Goal: Find specific page/section: Find specific page/section

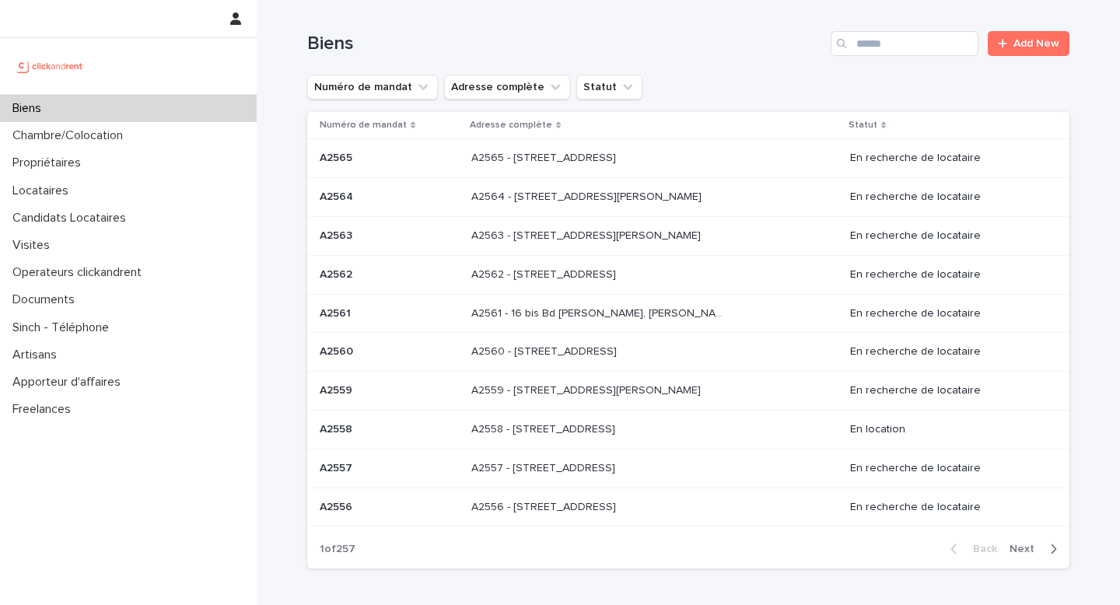
click at [75, 191] on p "Locataires" at bounding box center [43, 191] width 75 height 15
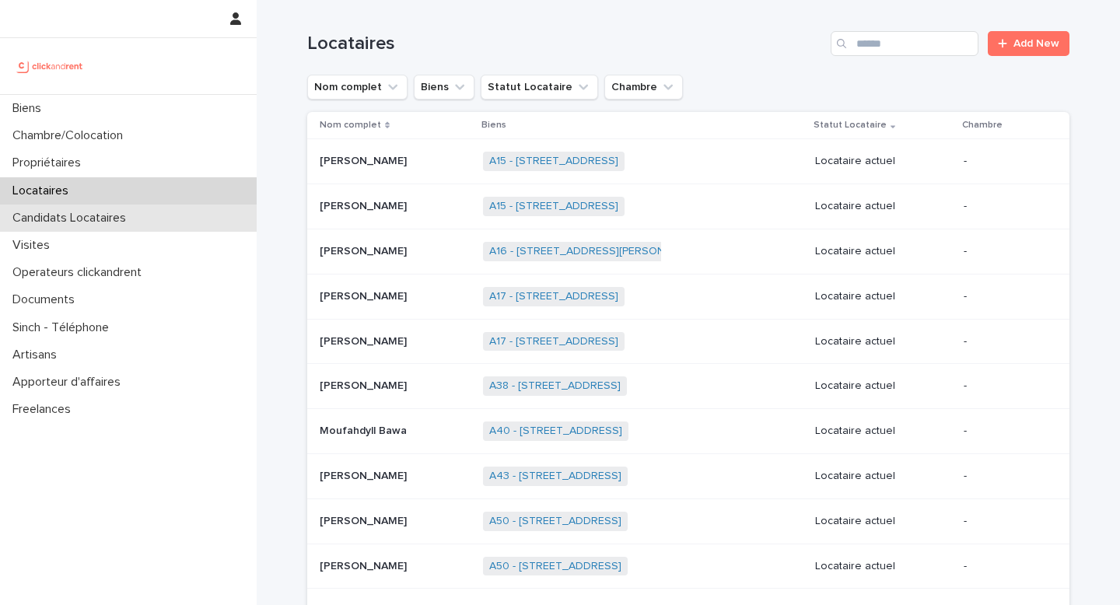
click at [75, 215] on p "Candidats Locataires" at bounding box center [72, 218] width 132 height 15
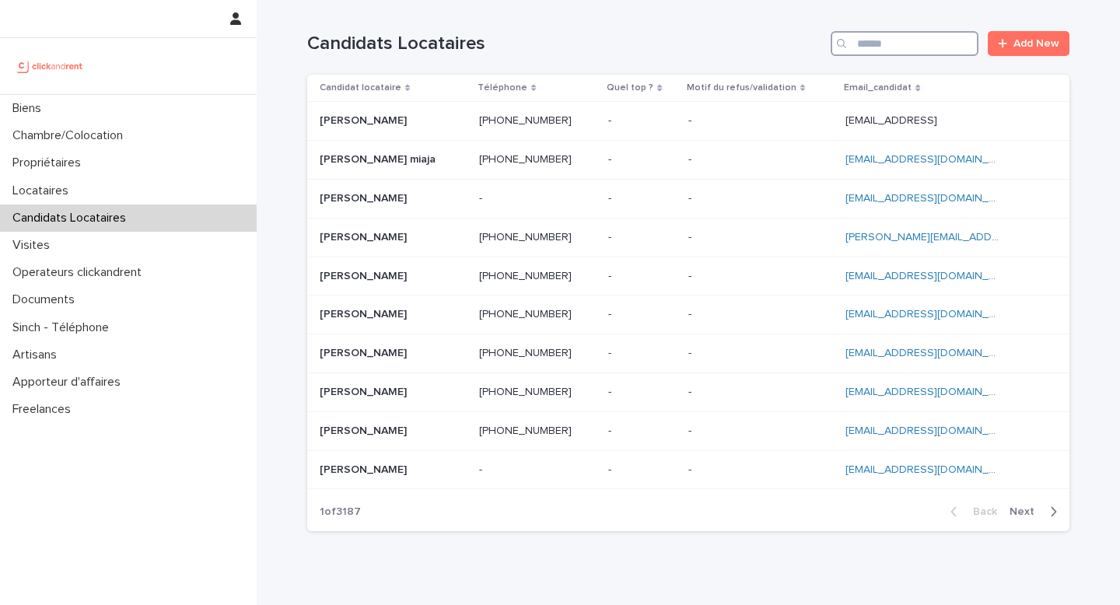
click at [878, 48] on input "Search" at bounding box center [905, 43] width 148 height 25
paste input "**********"
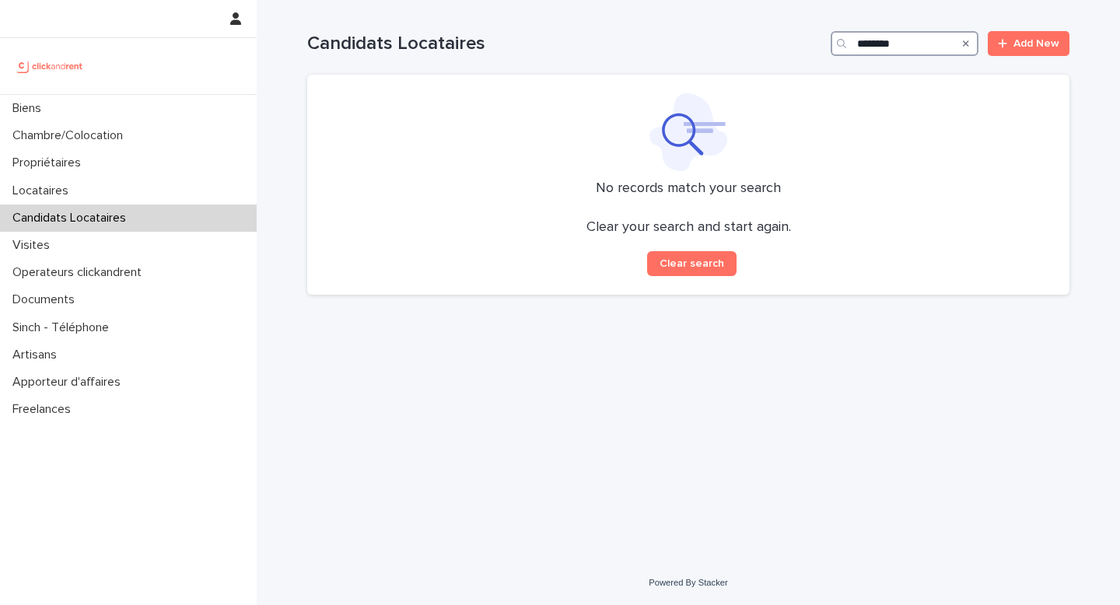
type input "*******"
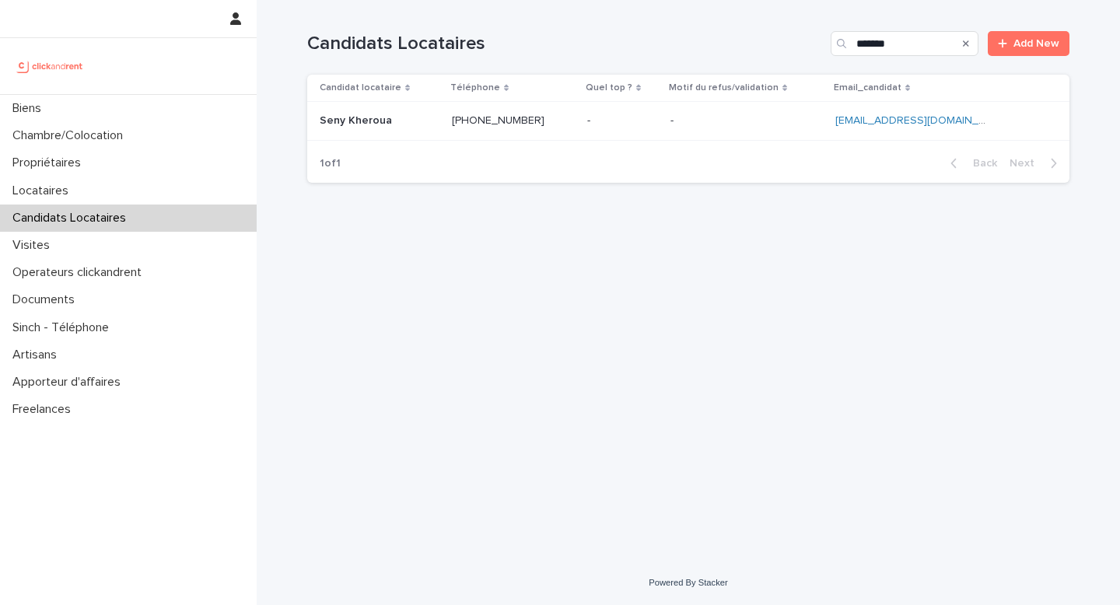
click at [363, 119] on p "Seny Kheroua" at bounding box center [357, 119] width 75 height 16
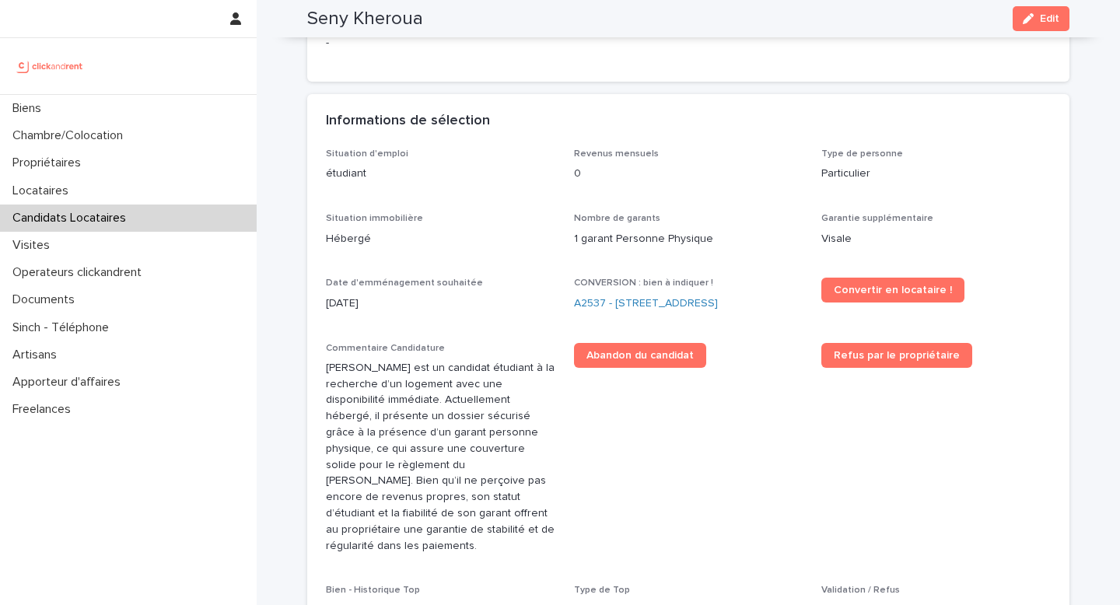
scroll to position [345, 0]
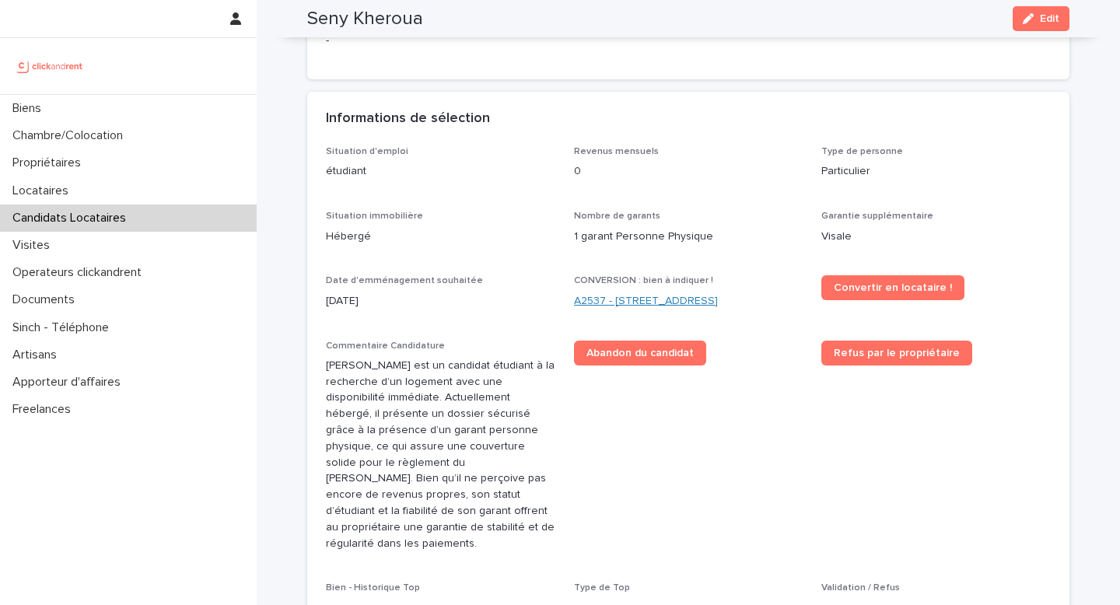
click at [584, 304] on link "A2537 - [STREET_ADDRESS]" at bounding box center [646, 301] width 144 height 16
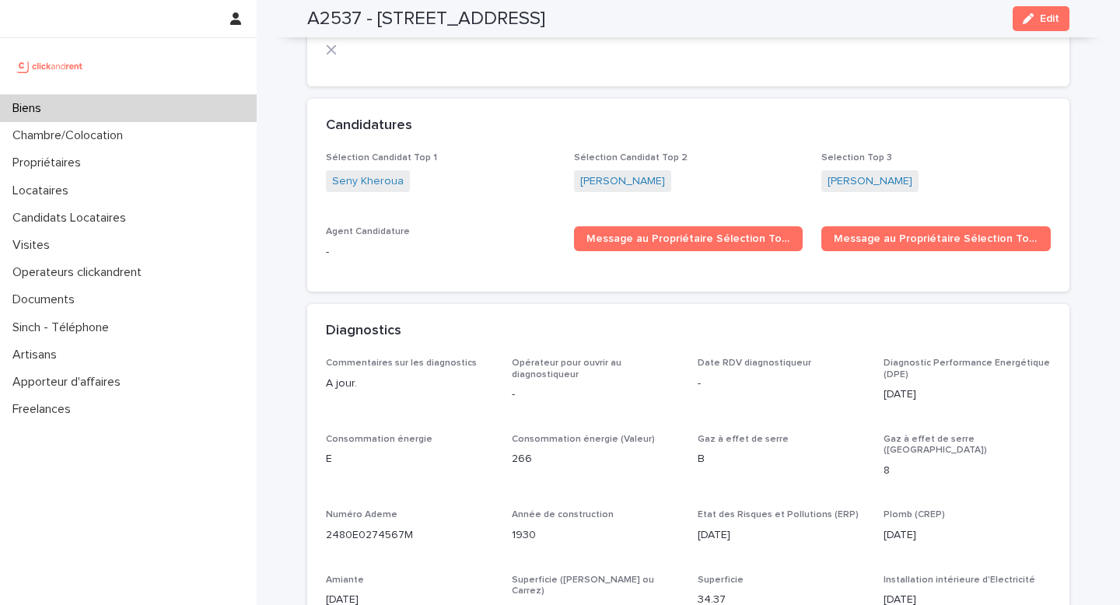
scroll to position [4590, 0]
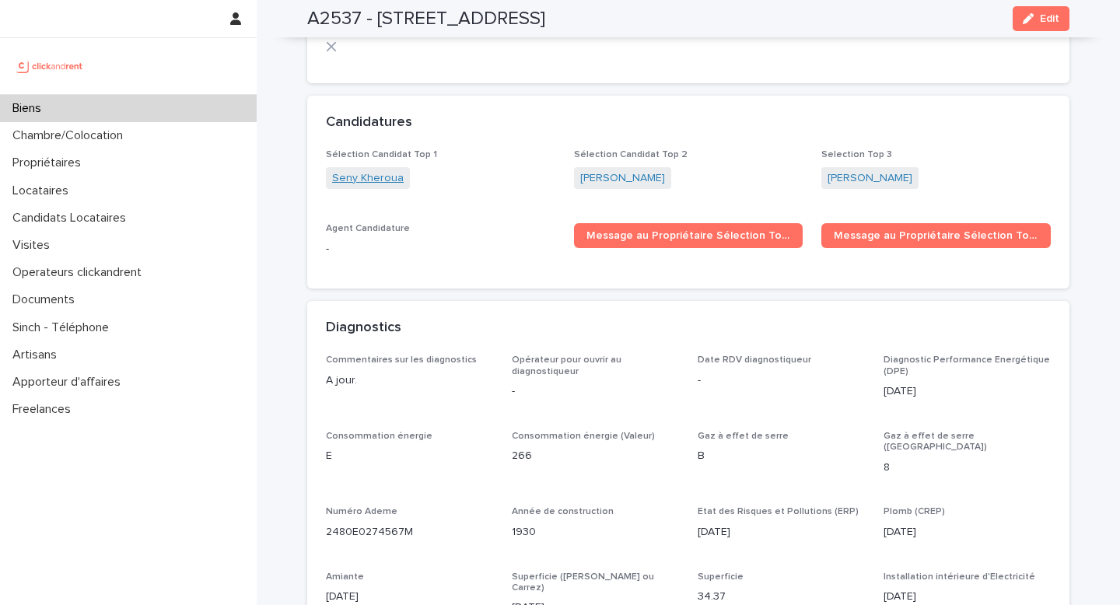
click at [378, 170] on link "Seny Kheroua" at bounding box center [368, 178] width 72 height 16
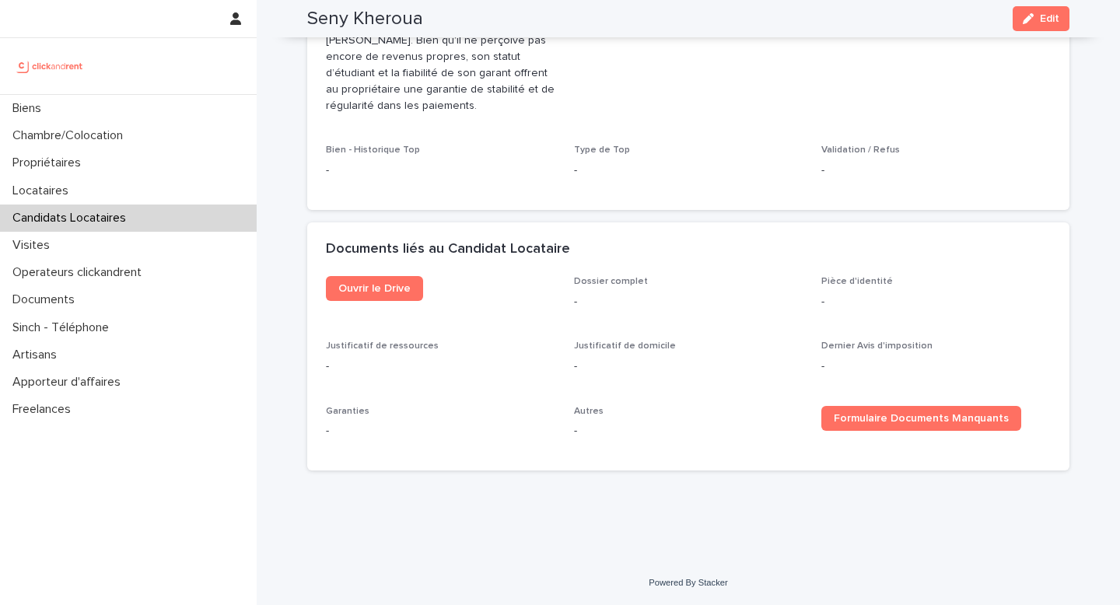
scroll to position [751, 0]
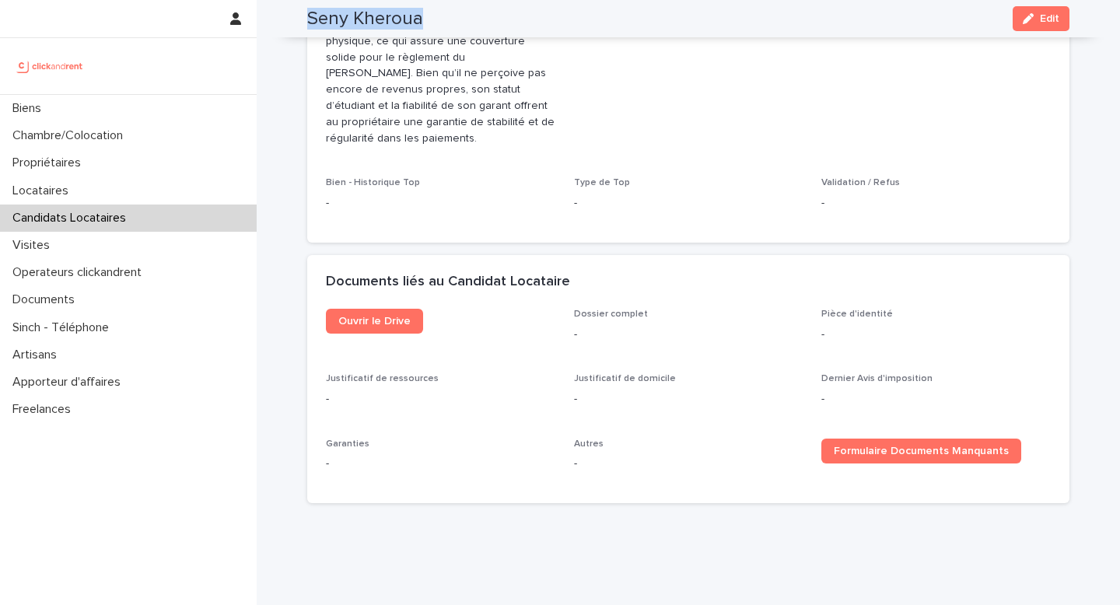
drag, startPoint x: 432, startPoint y: 18, endPoint x: 308, endPoint y: 16, distance: 124.5
click at [308, 16] on div "[PERSON_NAME] Edit" at bounding box center [688, 18] width 762 height 37
copy h2 "Seny Kheroua"
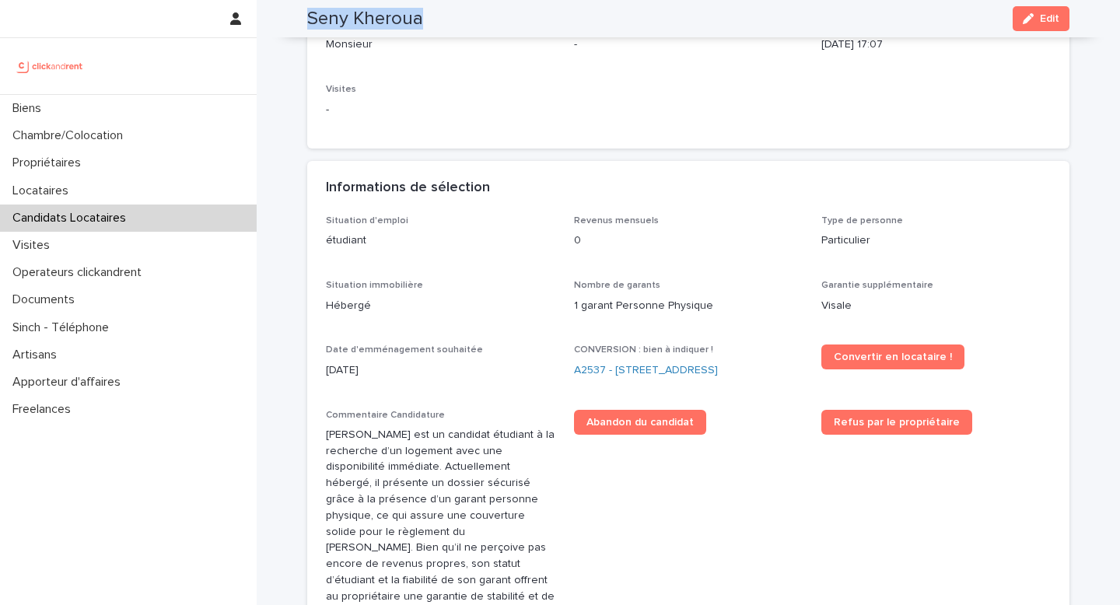
scroll to position [272, 0]
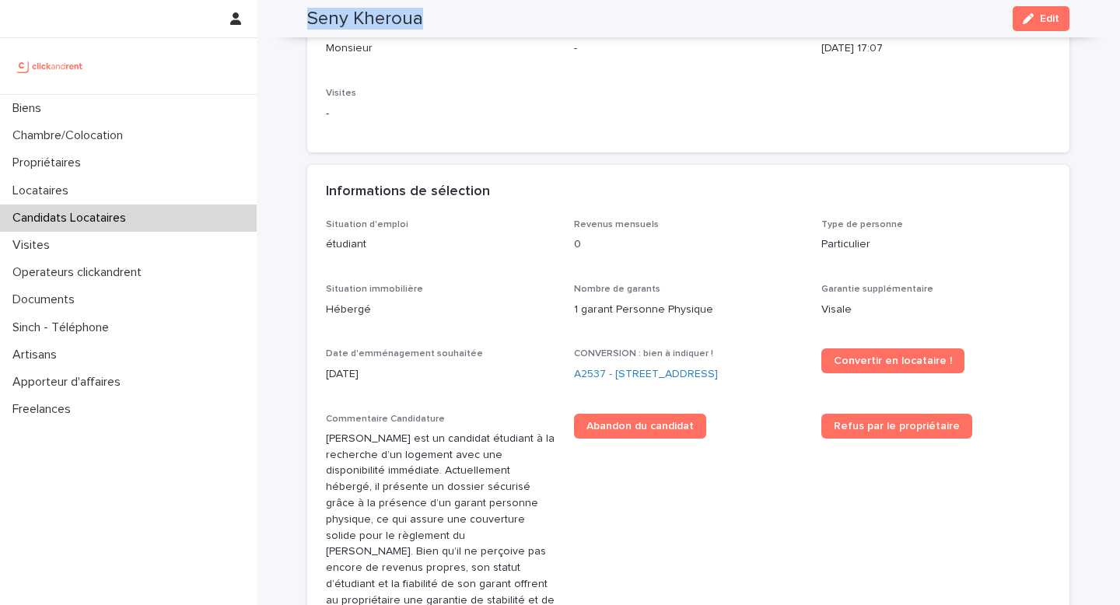
click at [434, 25] on div "[PERSON_NAME] Edit" at bounding box center [688, 18] width 762 height 37
drag, startPoint x: 434, startPoint y: 25, endPoint x: 304, endPoint y: 23, distance: 129.9
click at [304, 23] on div "[PERSON_NAME] Edit" at bounding box center [688, 18] width 837 height 37
copy h2 "Seny Kheroua"
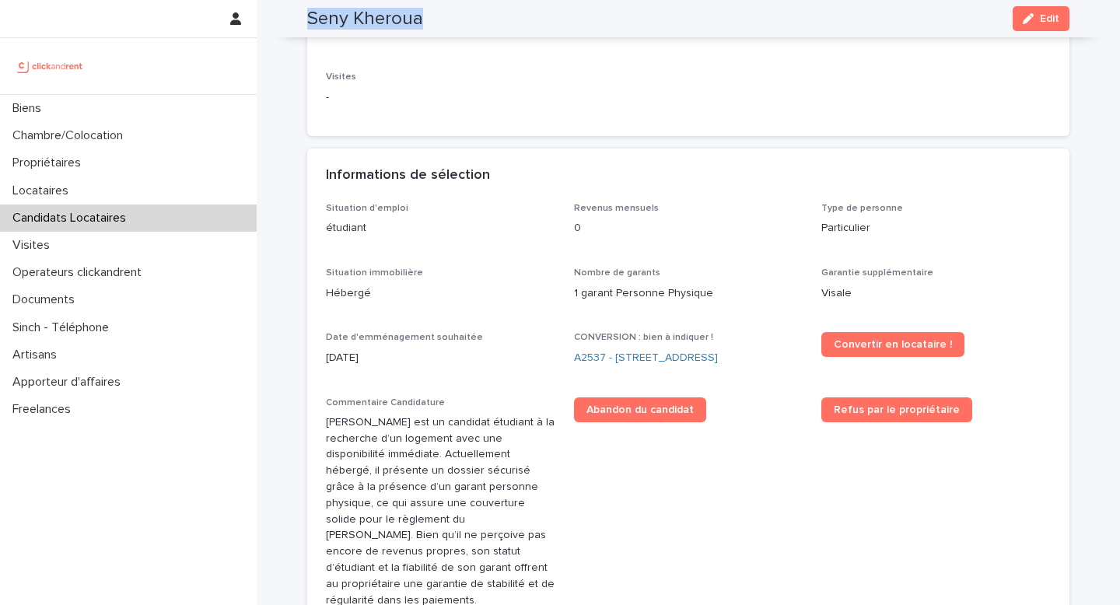
scroll to position [292, 0]
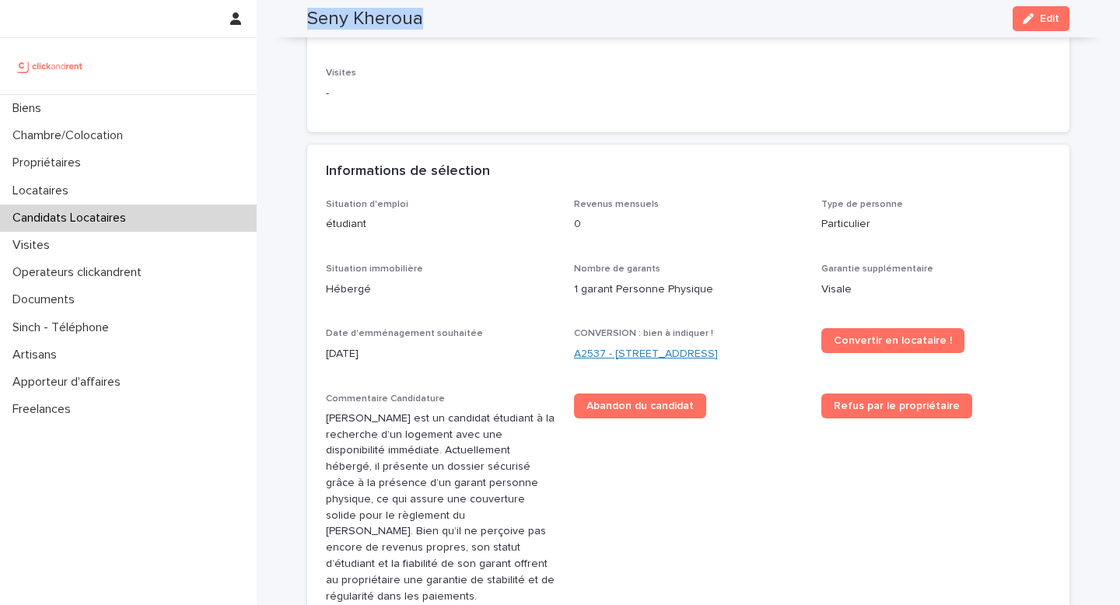
click at [653, 352] on link "A2537 - [STREET_ADDRESS]" at bounding box center [646, 354] width 144 height 16
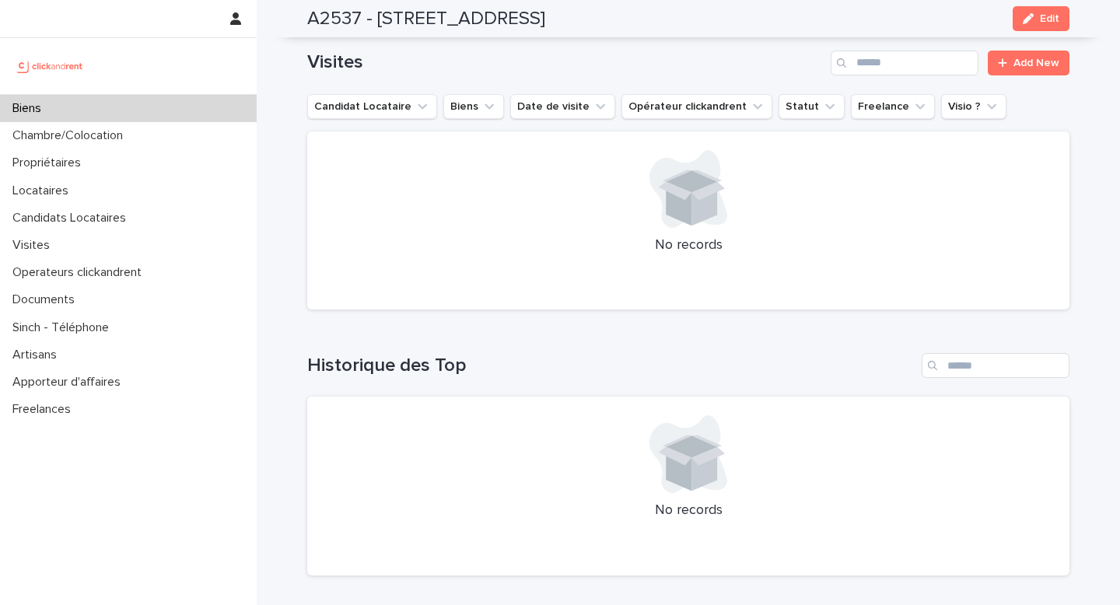
scroll to position [5917, 0]
